Goal: Information Seeking & Learning: Learn about a topic

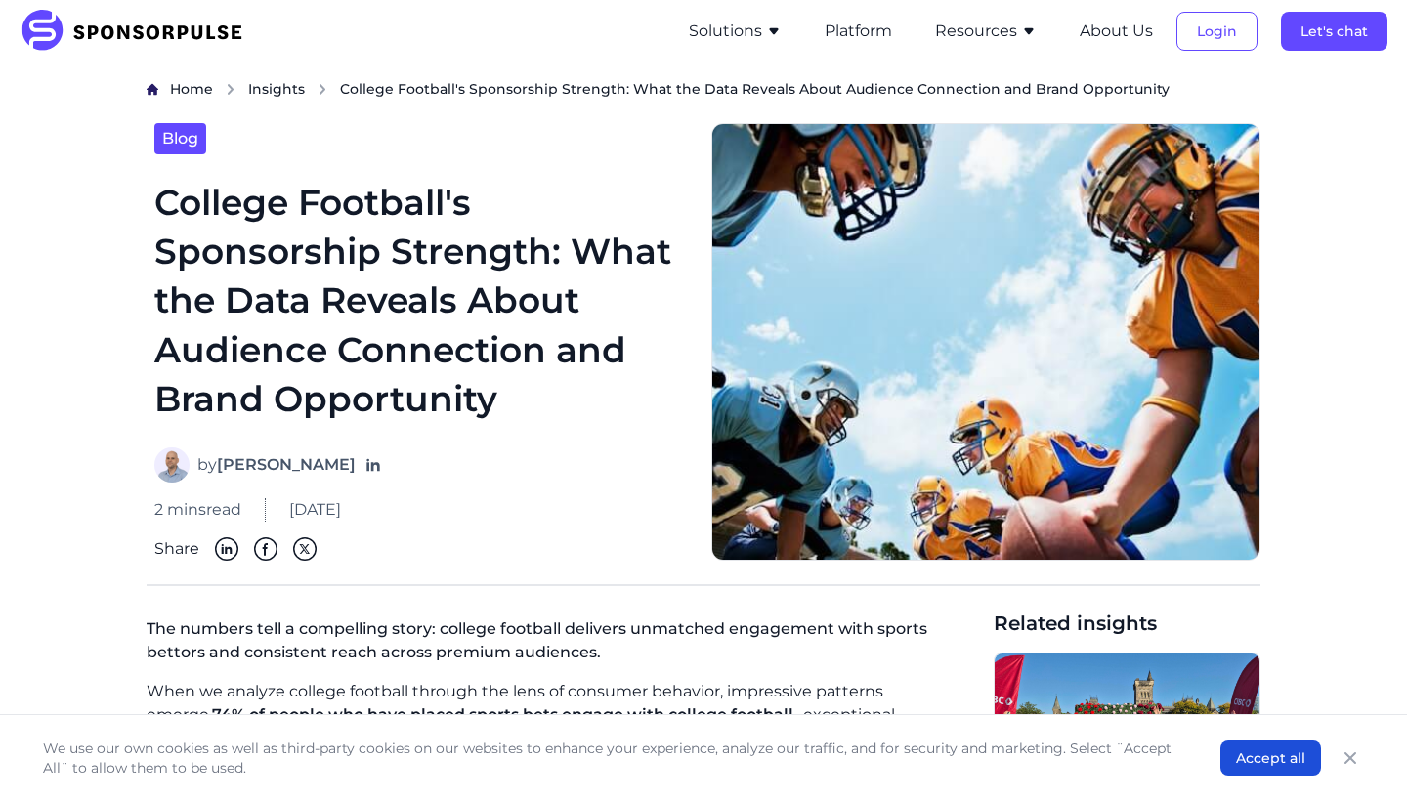
scroll to position [119, 0]
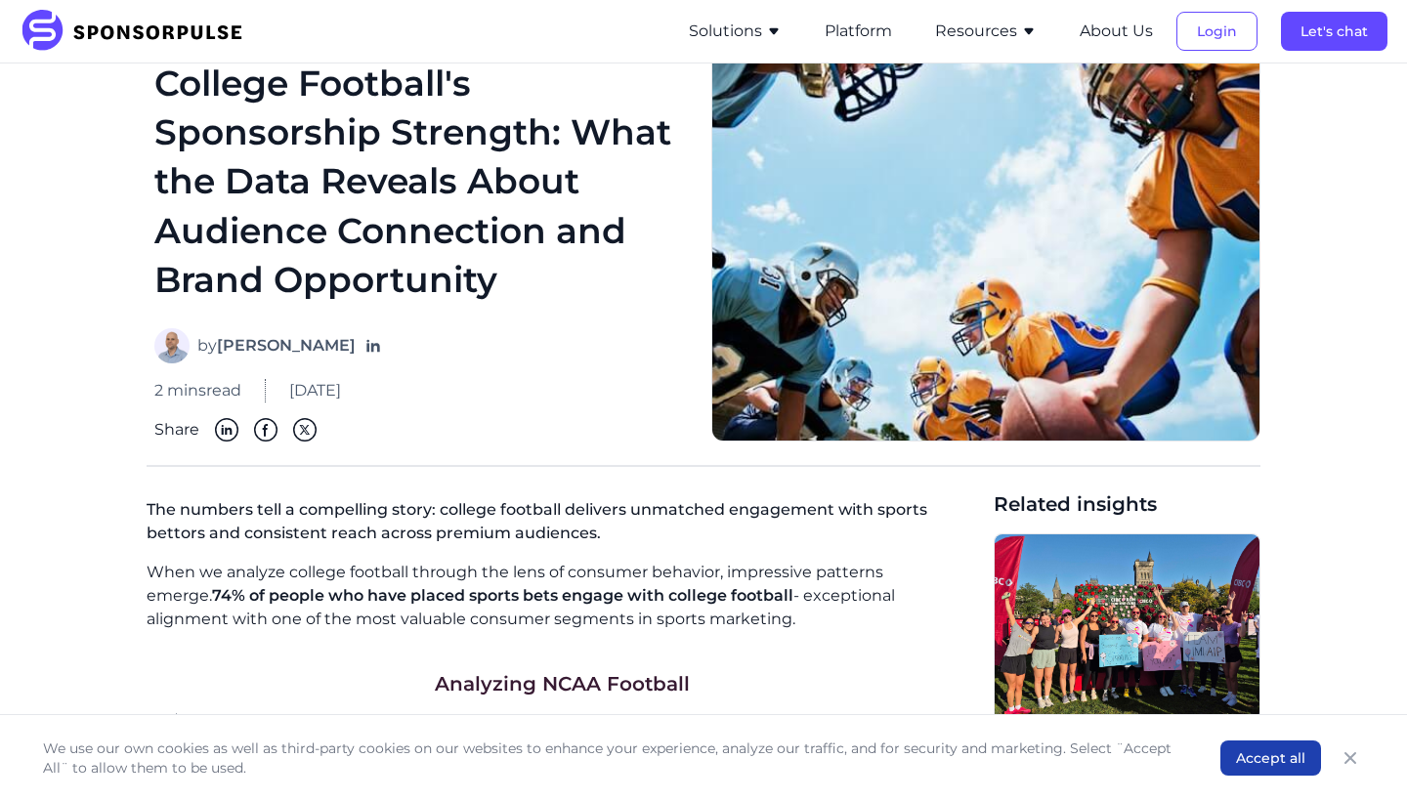
click at [1264, 711] on button "Accept all" at bounding box center [1270, 757] width 101 height 35
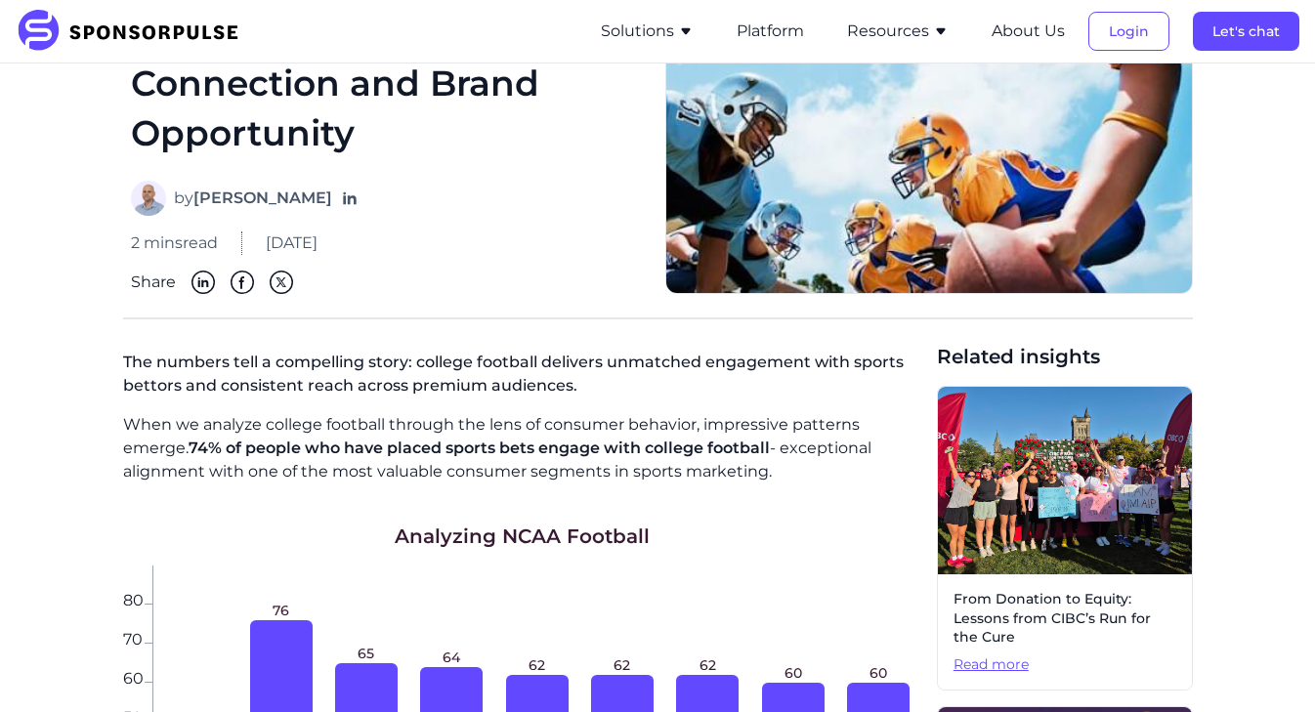
scroll to position [292, 0]
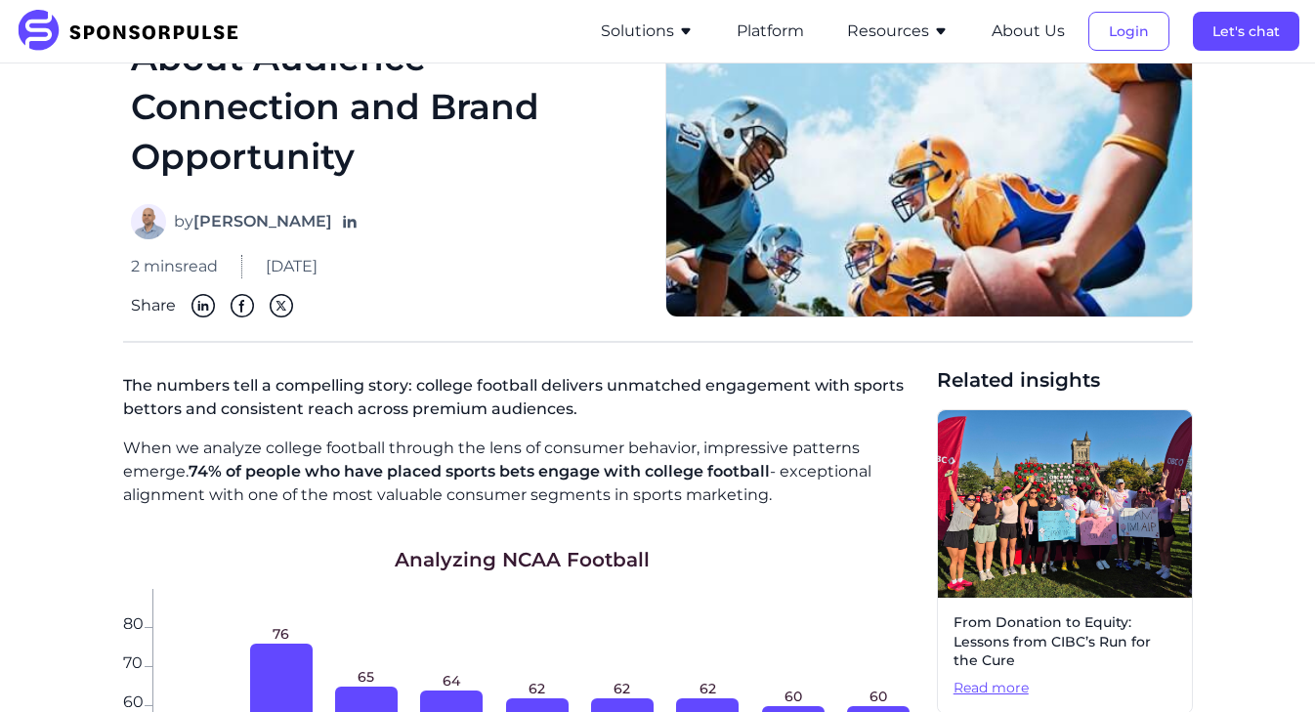
drag, startPoint x: 121, startPoint y: 377, endPoint x: 774, endPoint y: 496, distance: 663.3
copy div "The numbers tell a compelling story: college football delivers unmatched engage…"
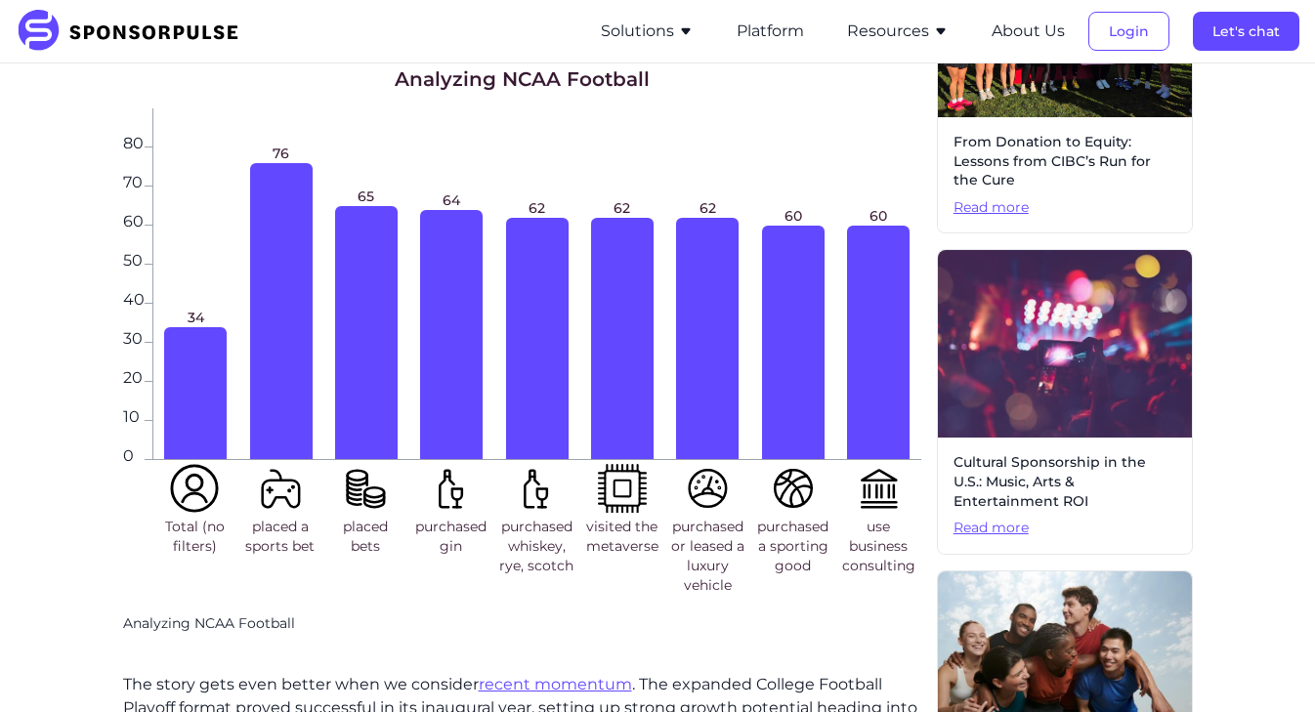
scroll to position [766, 0]
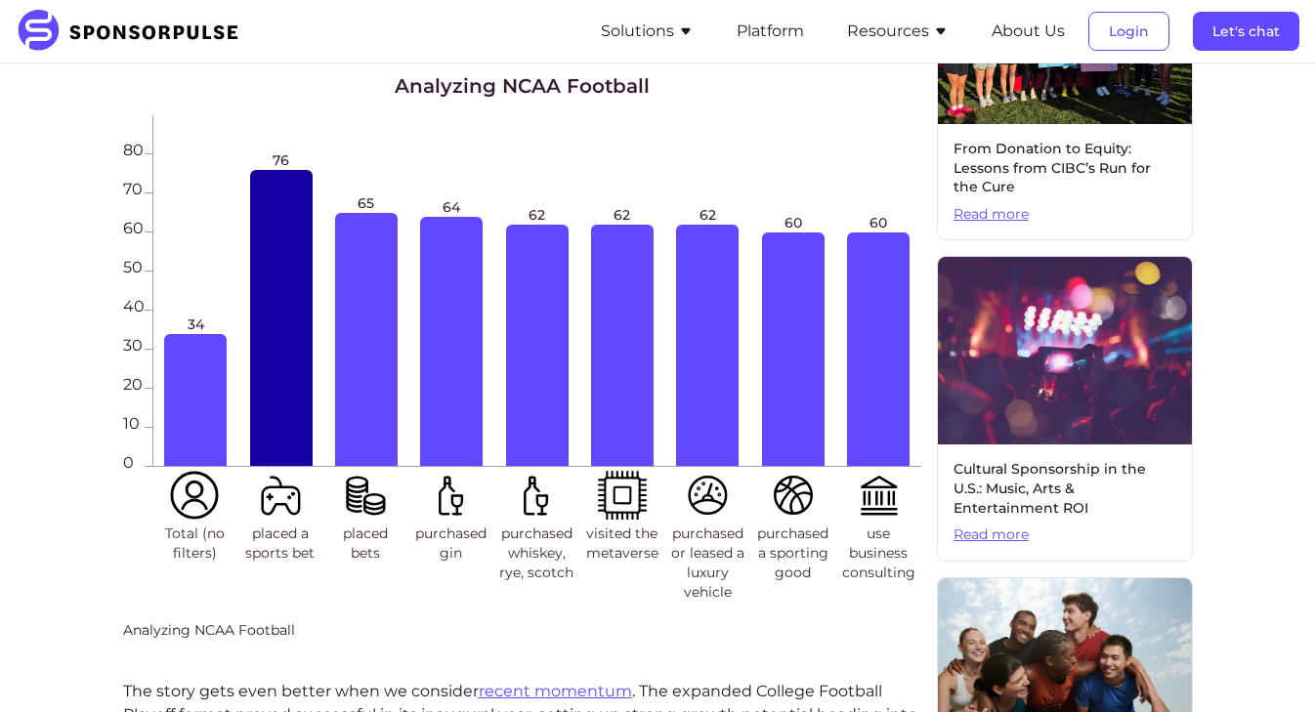
click at [251, 270] on div at bounding box center [281, 318] width 63 height 296
click at [269, 276] on div at bounding box center [281, 318] width 63 height 296
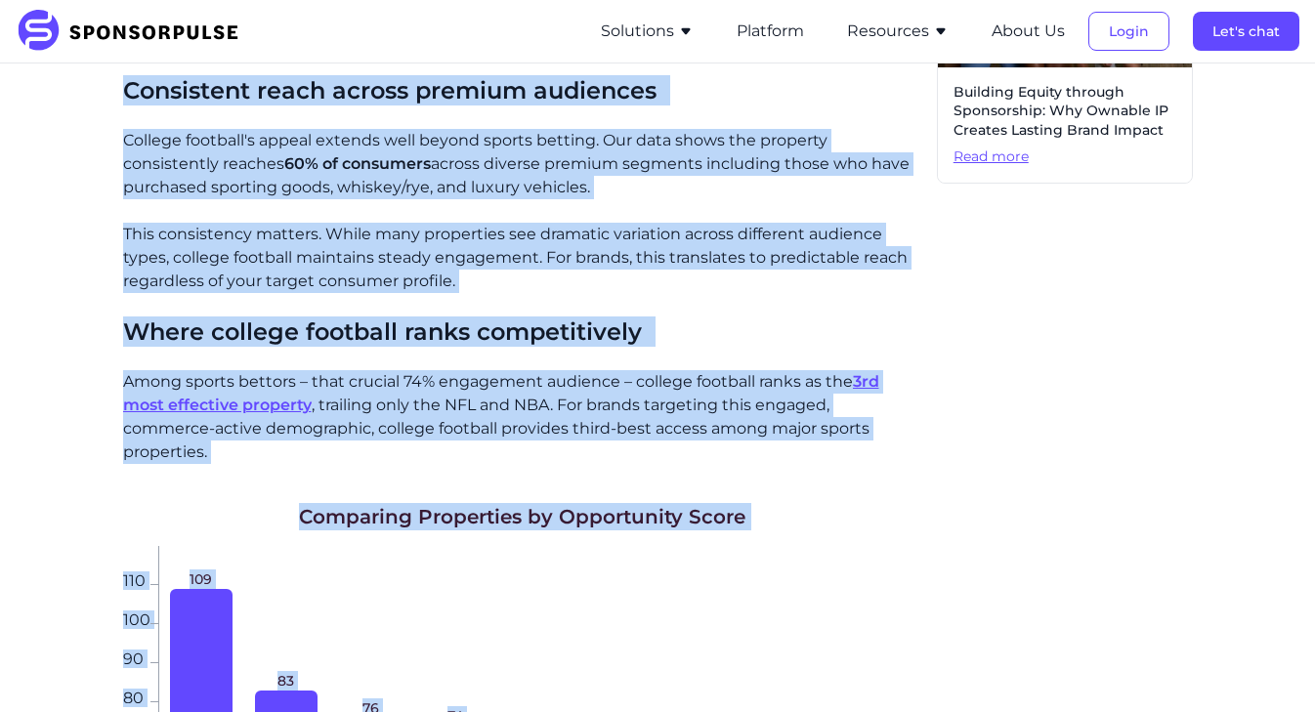
scroll to position [1470, 0]
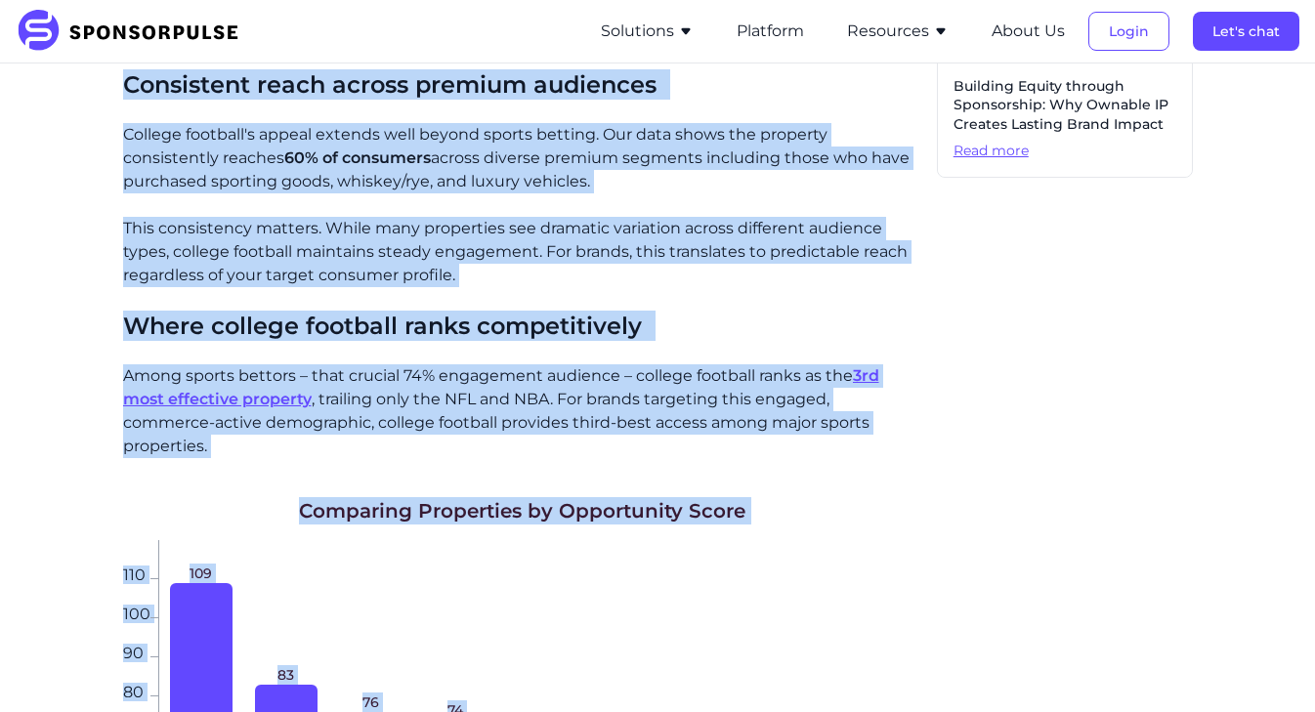
drag, startPoint x: 117, startPoint y: 200, endPoint x: 861, endPoint y: 438, distance: 780.3
click at [861, 438] on div "Home Insights College Football's Sponsorship Strength: What the Data Reveals Ab…" at bounding box center [658, 548] width 1284 height 3878
copy div "Loremipsu DOLO Sitametc Adi elits doei temp incidi utla et dolorema aliqua enim…"
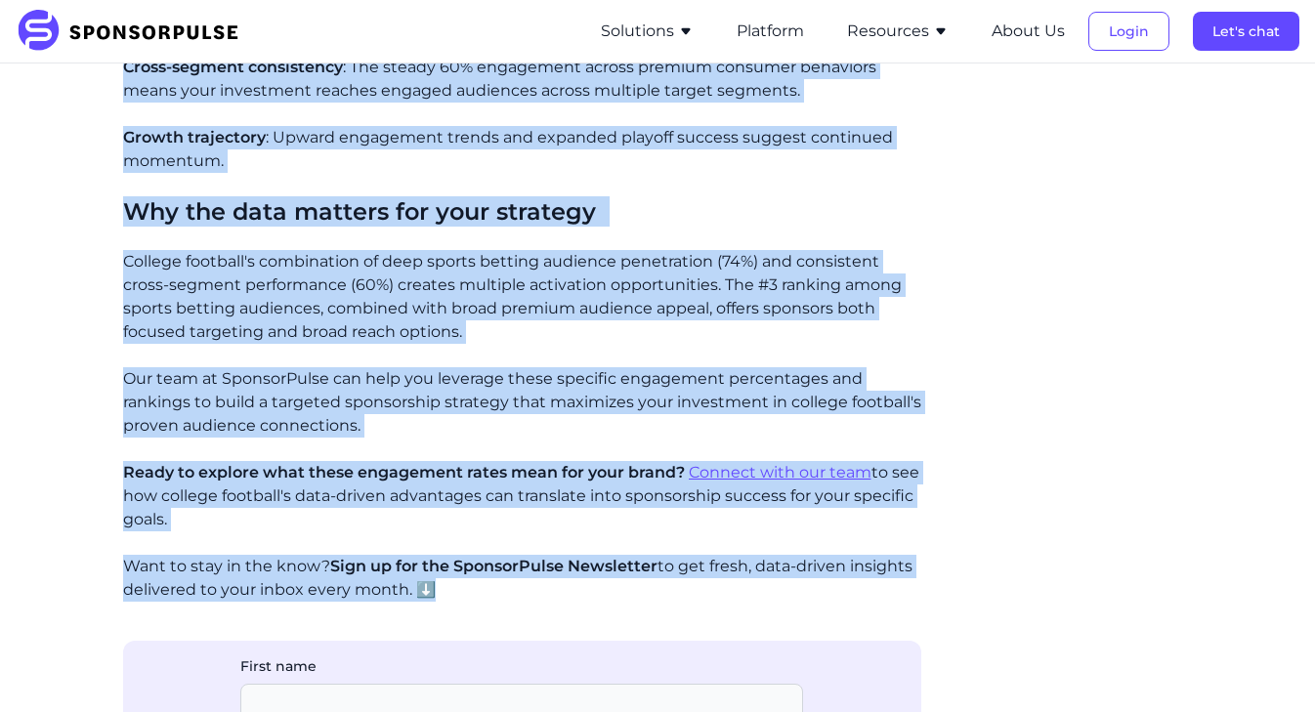
scroll to position [2873, 0]
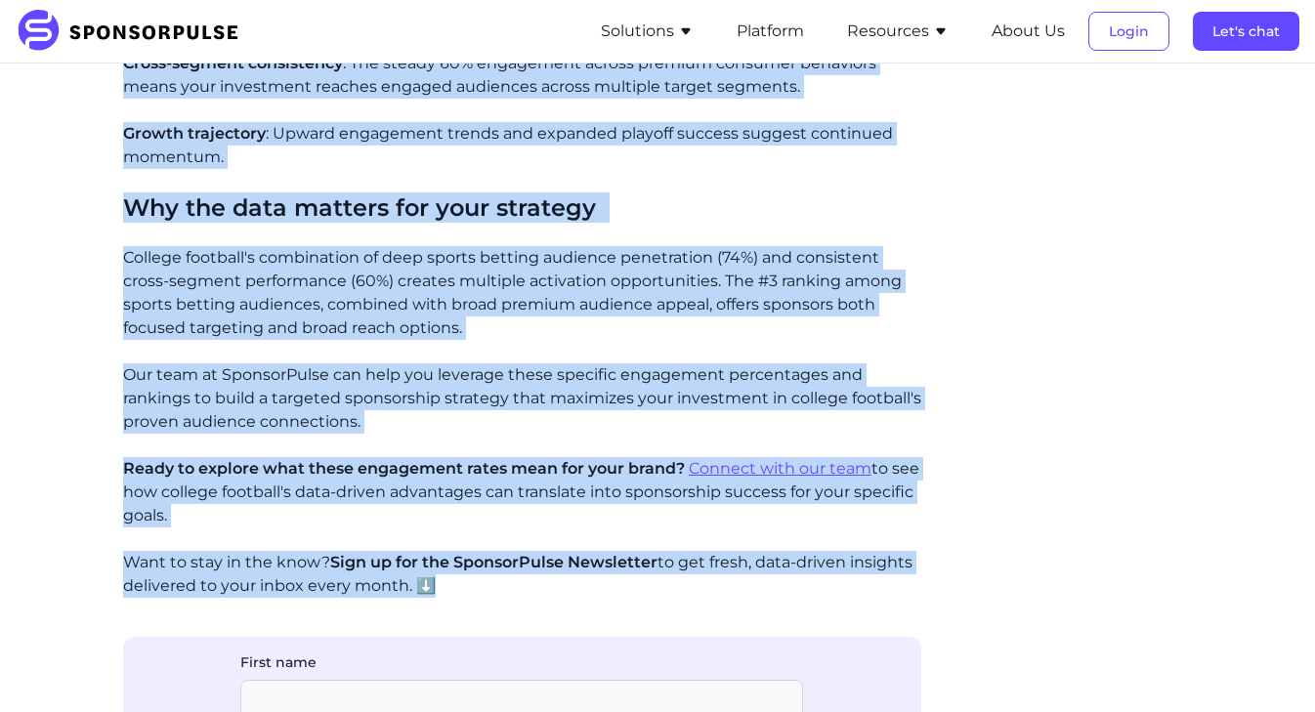
drag, startPoint x: 118, startPoint y: 361, endPoint x: 265, endPoint y: 516, distance: 212.8
copy div "Loremipsu dolorsitam con adipisci Elits doeiusm temporinc utla etdol magnaali: …"
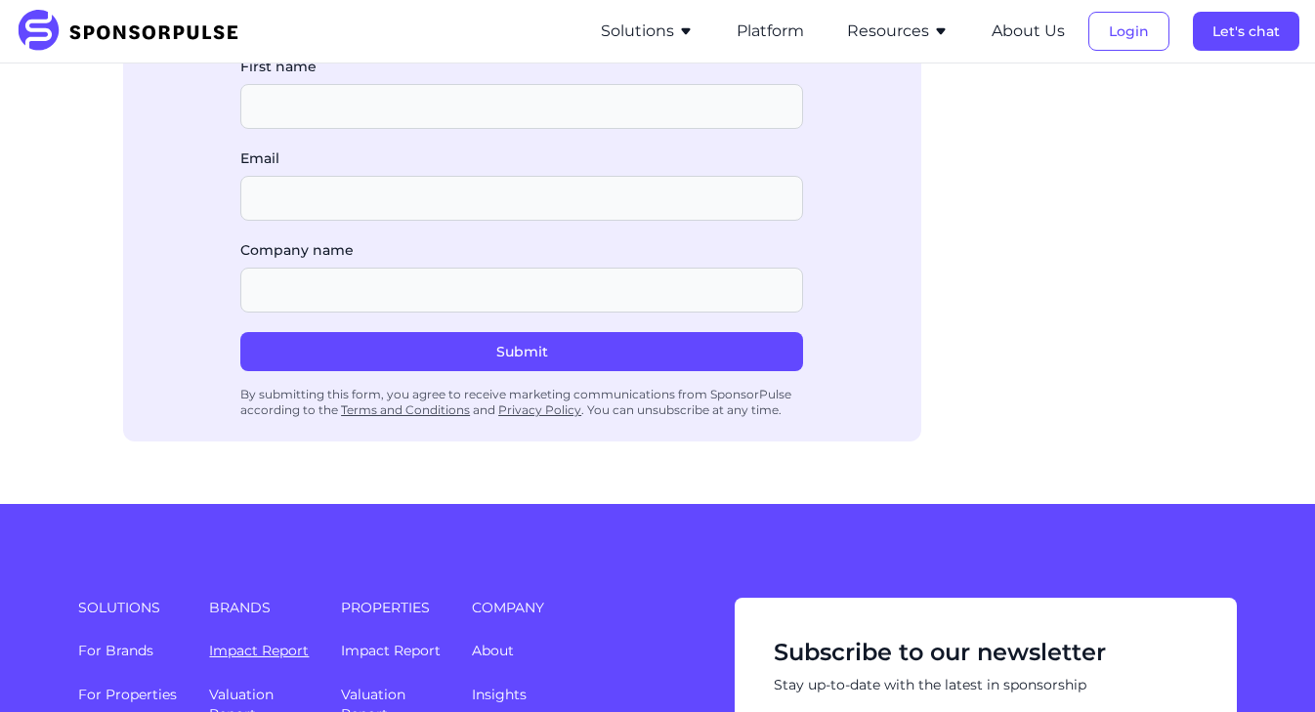
scroll to position [2860, 0]
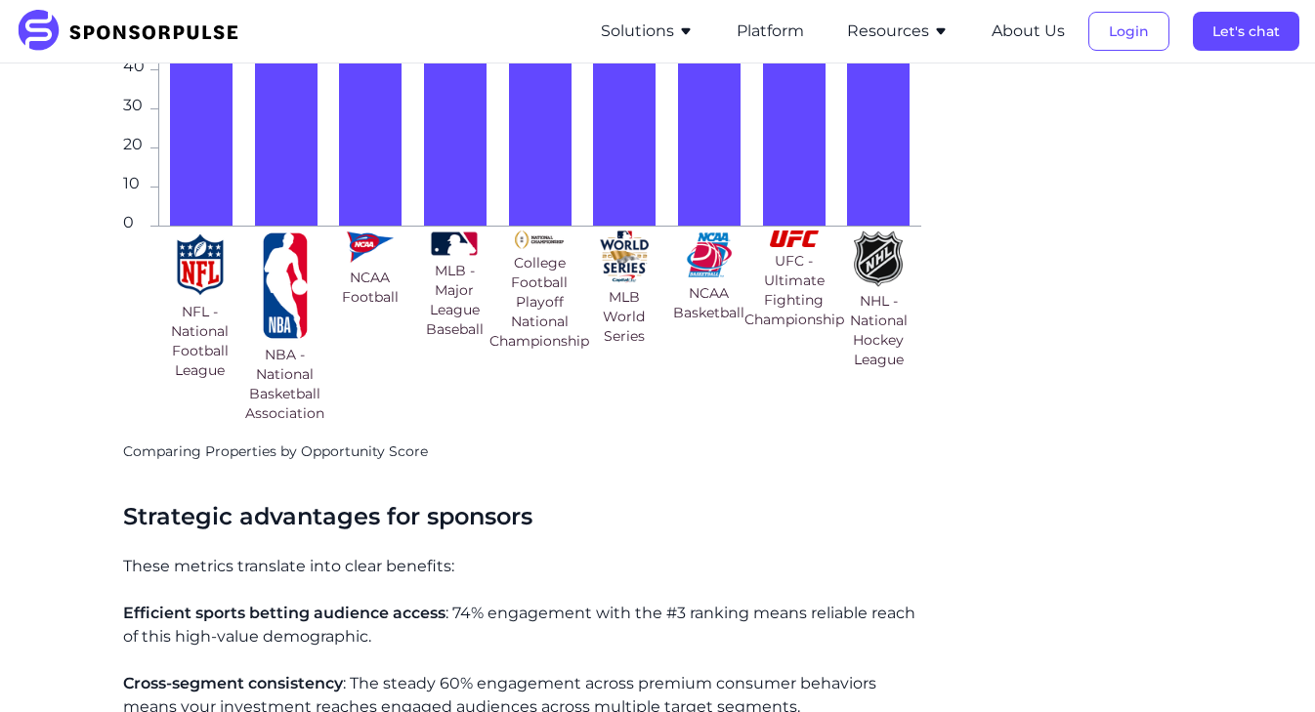
click at [611, 394] on div "MLB World Series" at bounding box center [624, 327] width 85 height 200
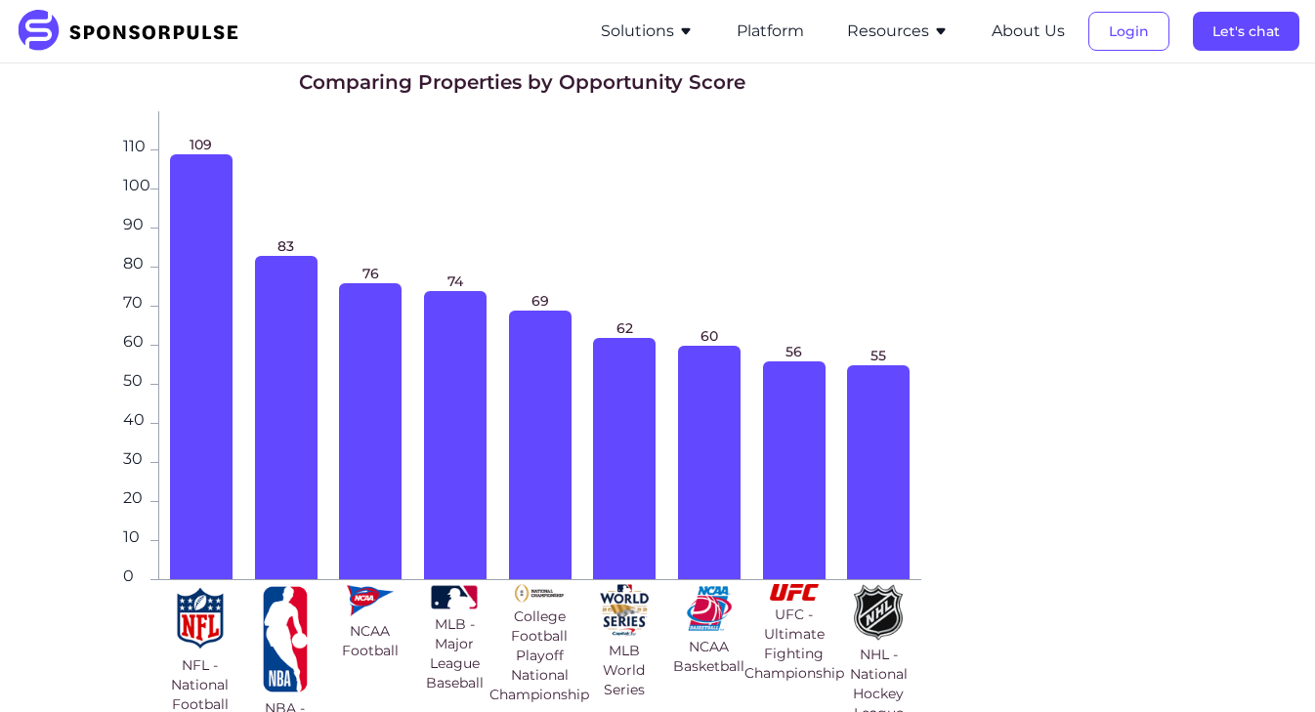
scroll to position [1889, 0]
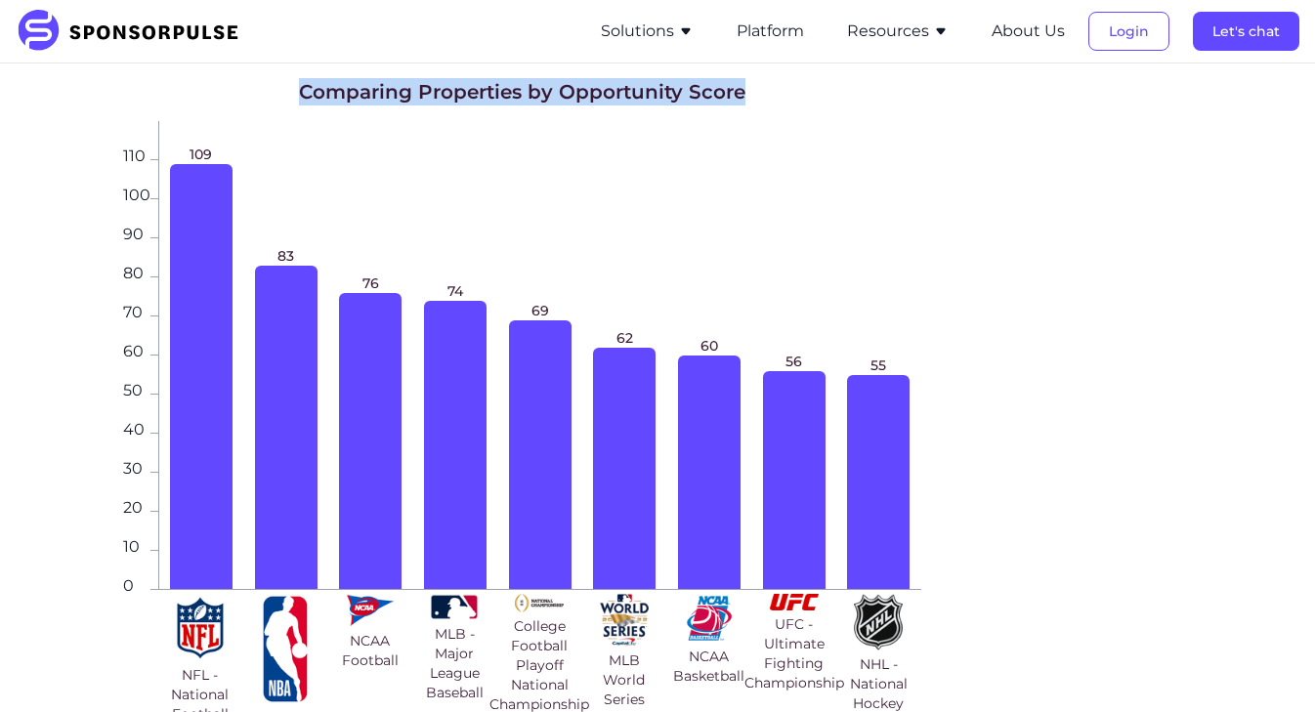
drag, startPoint x: 304, startPoint y: 90, endPoint x: 769, endPoint y: 88, distance: 465.0
click at [770, 88] on div "Comparing Properties by Opportunity Score 0 10 20 30 40 50 60 70 80 90 100 110 …" at bounding box center [522, 451] width 798 height 747
copy h1 "Comparing Properties by Opportunity Score"
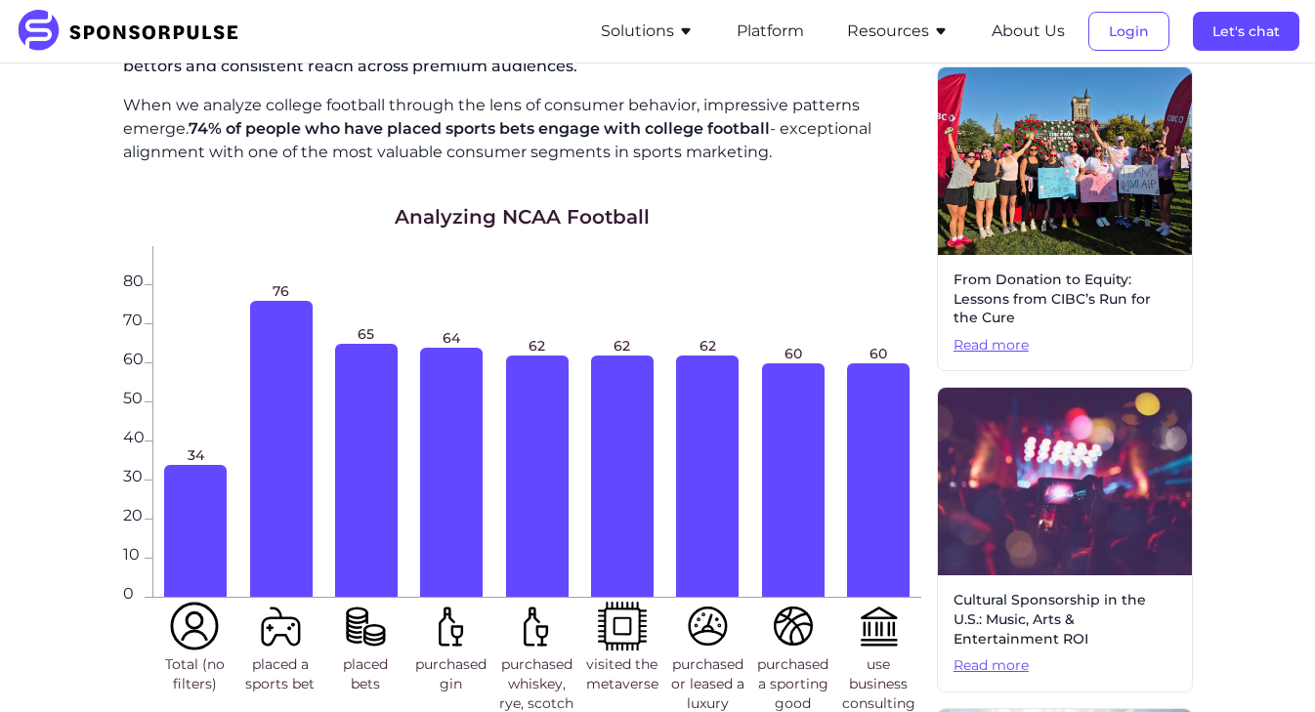
scroll to position [712, 0]
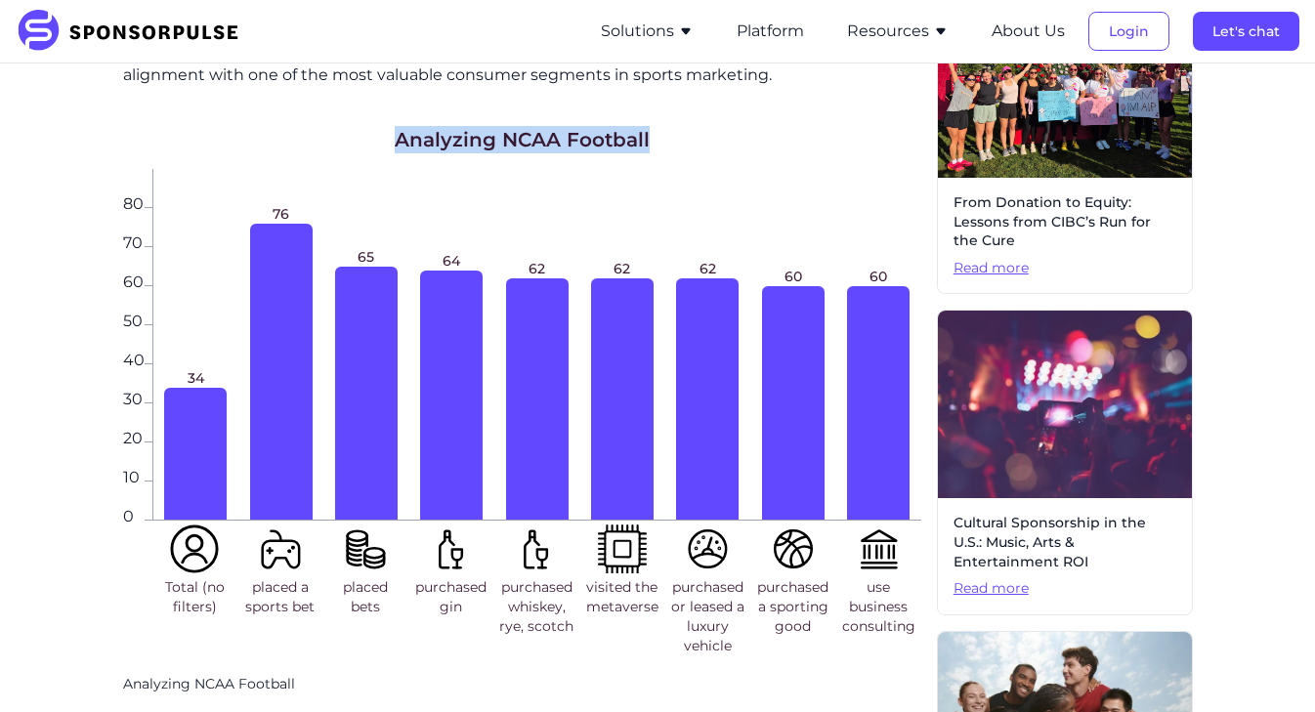
drag, startPoint x: 393, startPoint y: 136, endPoint x: 648, endPoint y: 140, distance: 255.0
click at [648, 140] on div "Analyzing NCAA Football 0 10 20 30 40 50 60 70 80 34 76 65 64 62 62 62 60 60 To…" at bounding box center [522, 410] width 798 height 569
copy h1 "Analyzing NCAA Football"
